Goal: Transaction & Acquisition: Purchase product/service

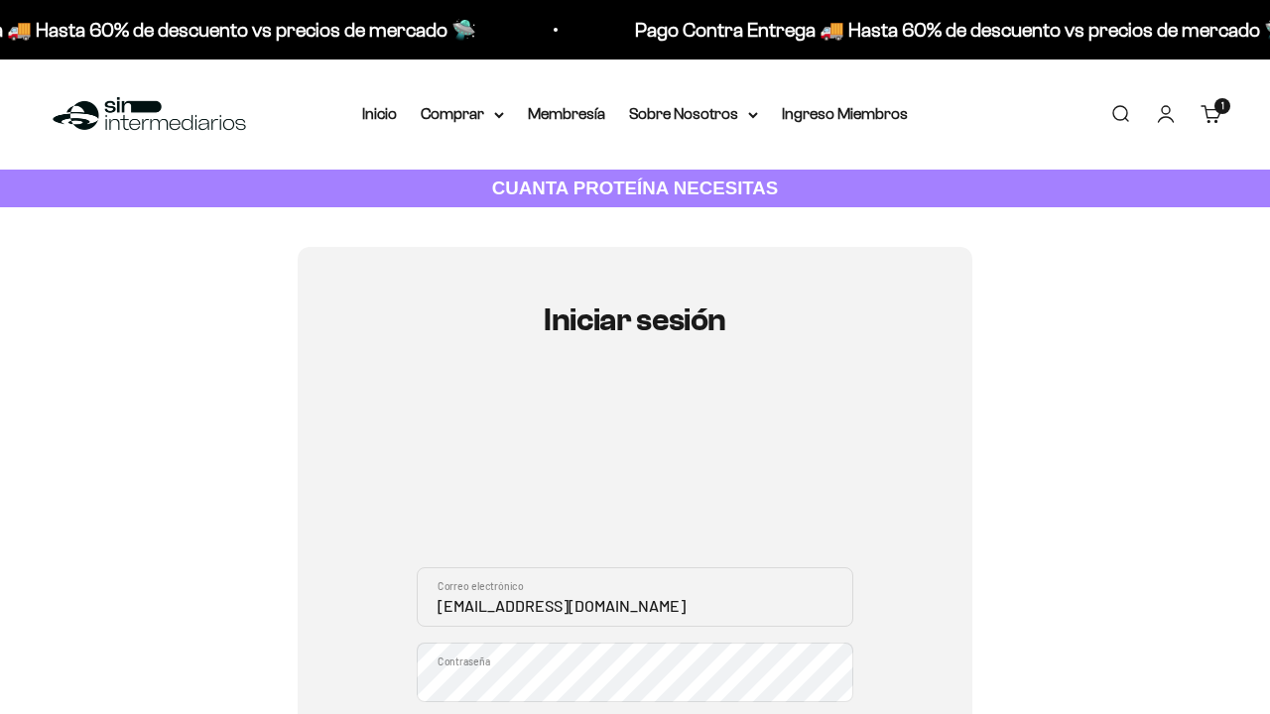
click at [635, 597] on input "benjamin85@example.org" at bounding box center [635, 597] width 436 height 60
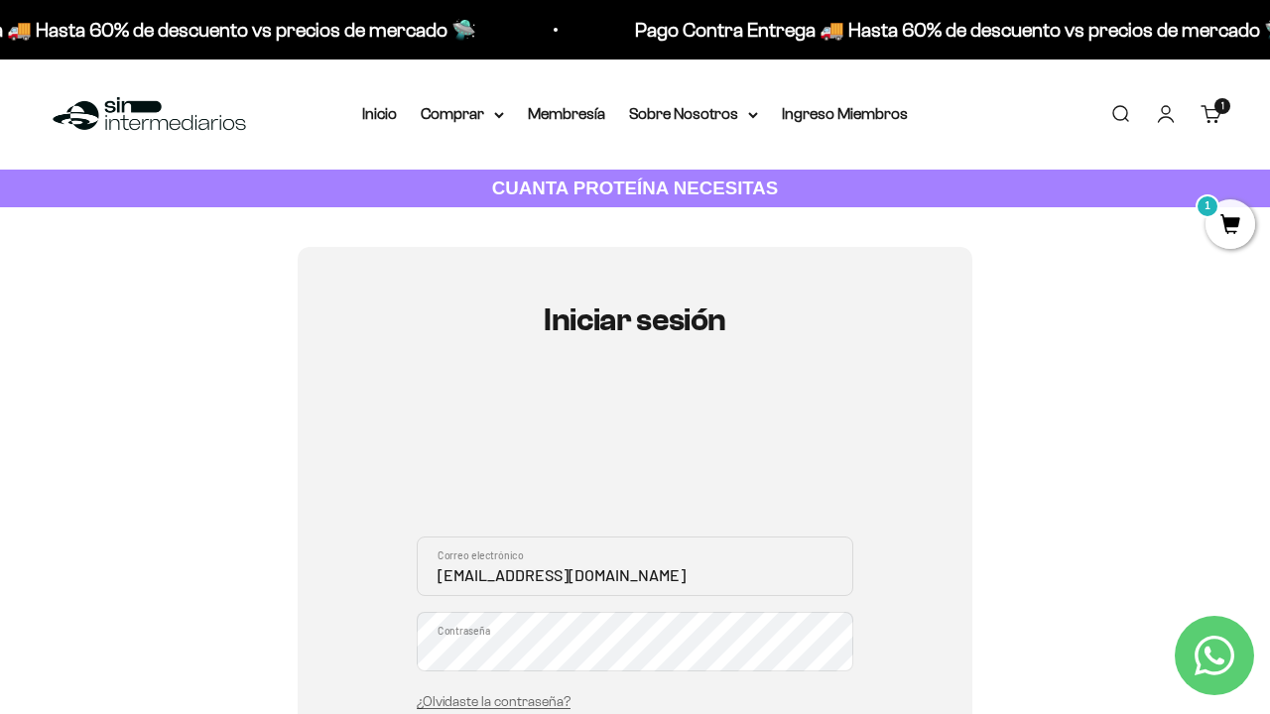
type input "benjamin85@example.org"
